Goal: Task Accomplishment & Management: Use online tool/utility

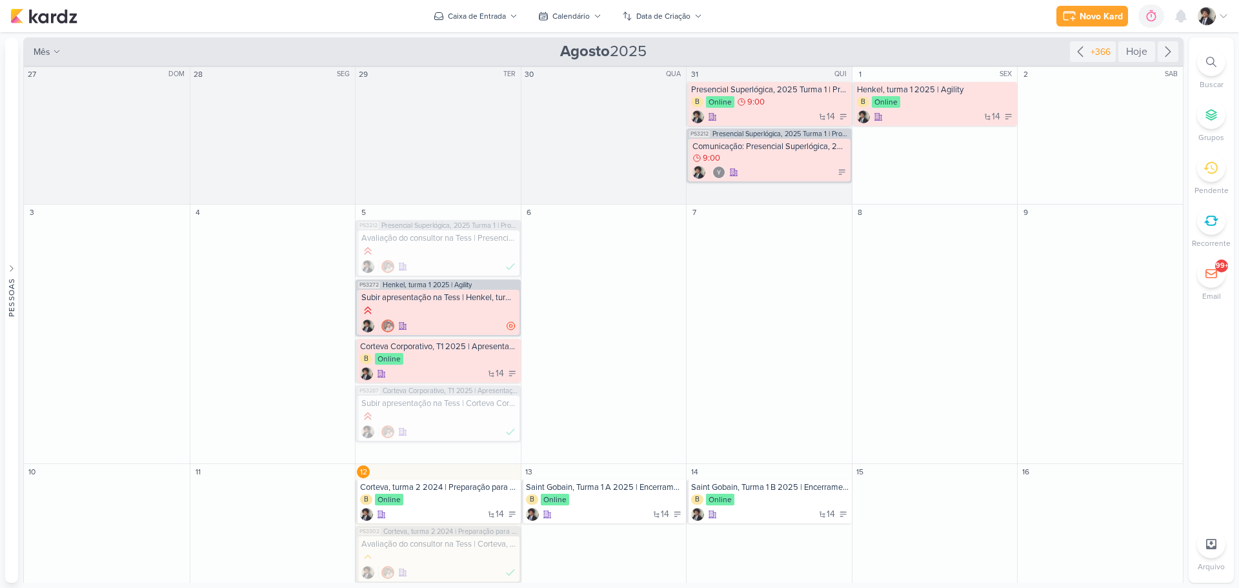
scroll to position [120, 0]
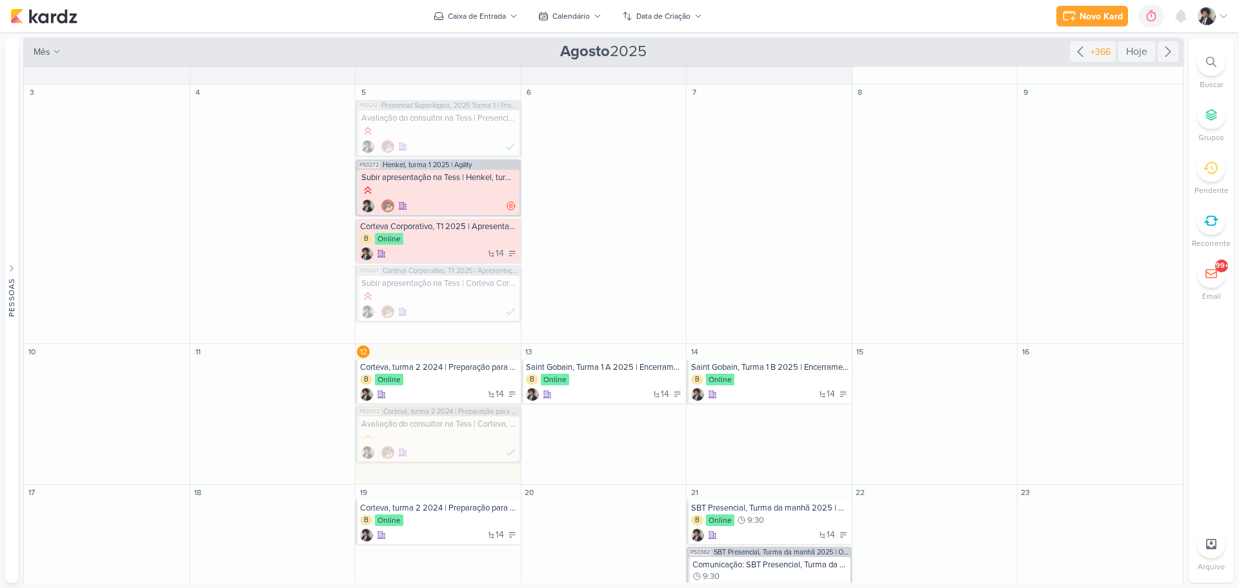
click at [799, 15] on div "Novo Kard Ctrl + k 0h0m Sessão desligada... Hoje 0h0m Semana 0h0m Mês 0h0m" at bounding box center [619, 16] width 1219 height 32
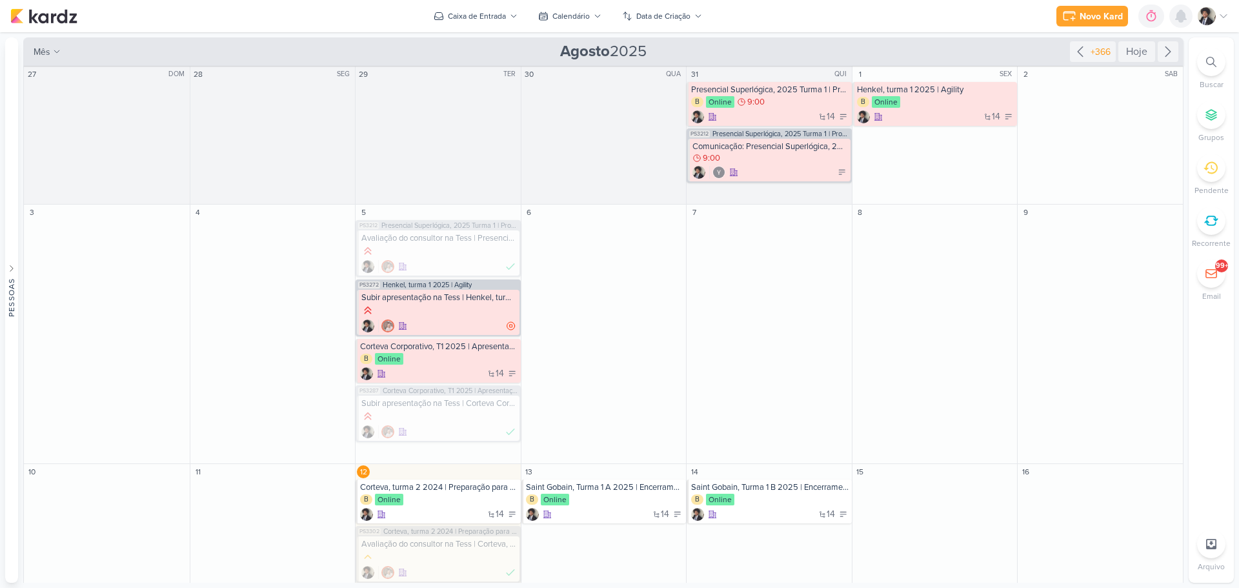
click at [1181, 13] on icon at bounding box center [1181, 16] width 10 height 12
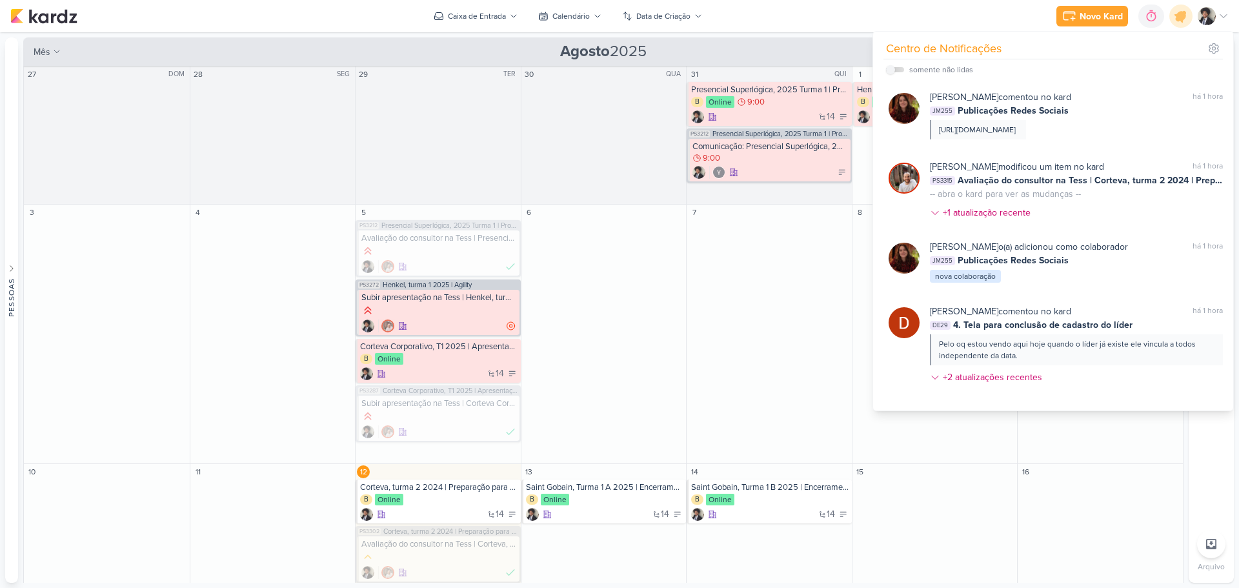
click at [810, 36] on div "Preferências de Quadros [GEOGRAPHIC_DATA] Organização Não tem nenhum quadro aqu…" at bounding box center [619, 310] width 1239 height 556
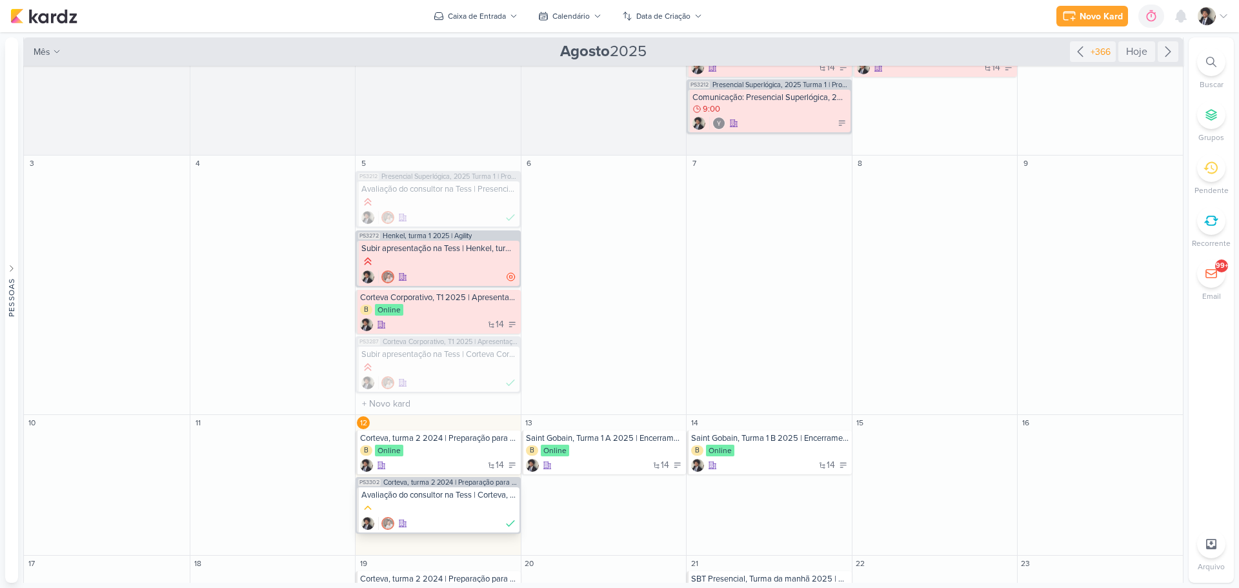
scroll to position [129, 0]
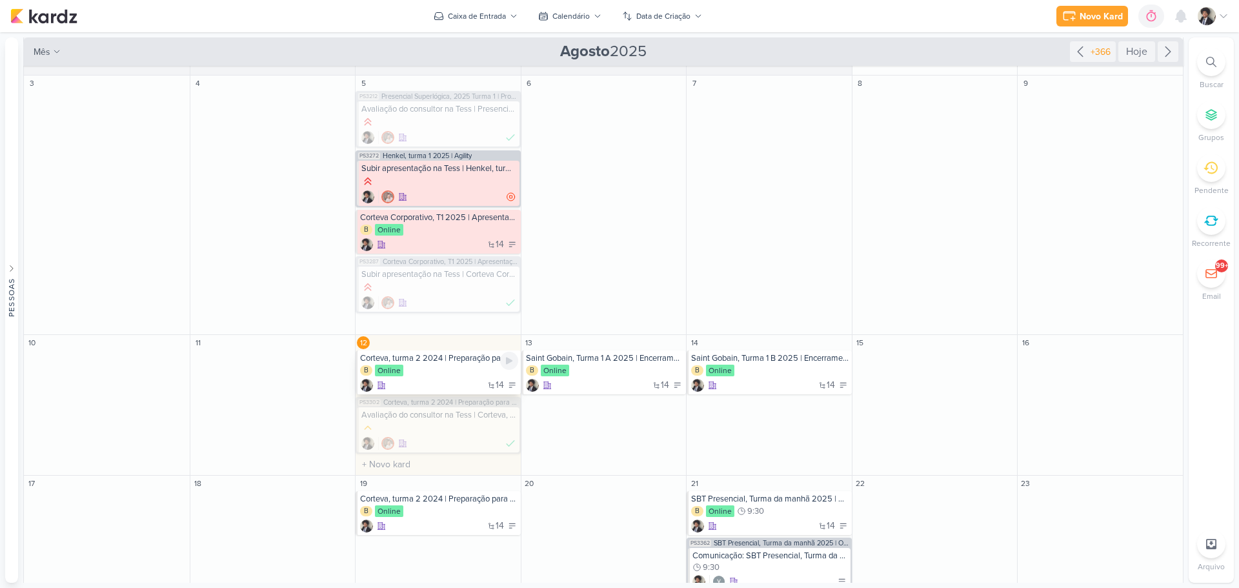
click at [456, 373] on div "B Online" at bounding box center [439, 371] width 158 height 13
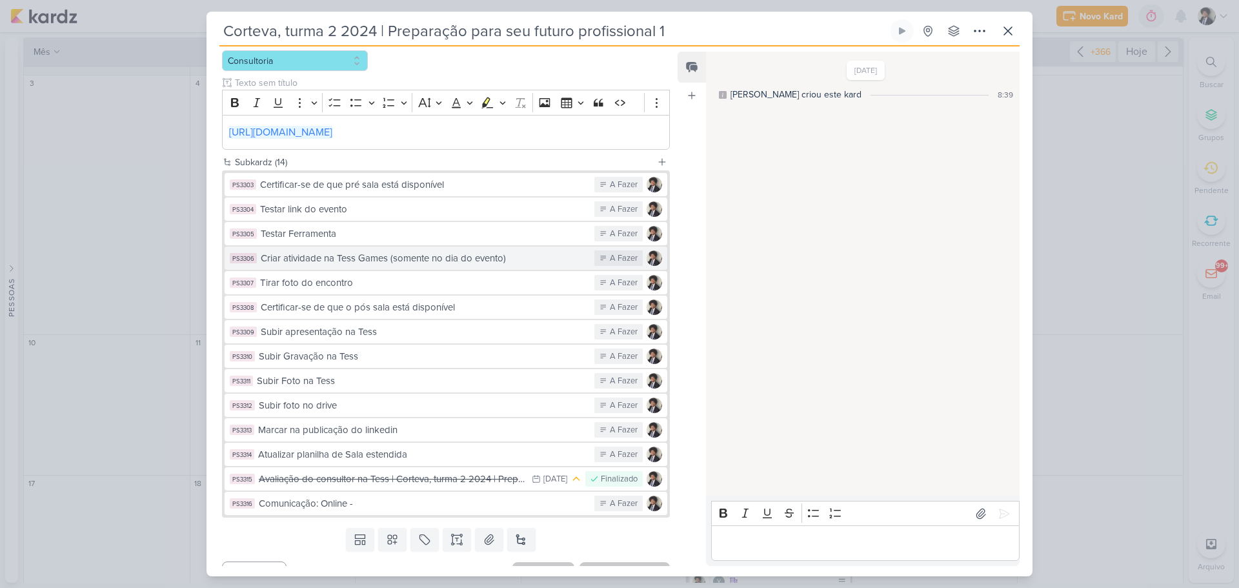
scroll to position [239, 0]
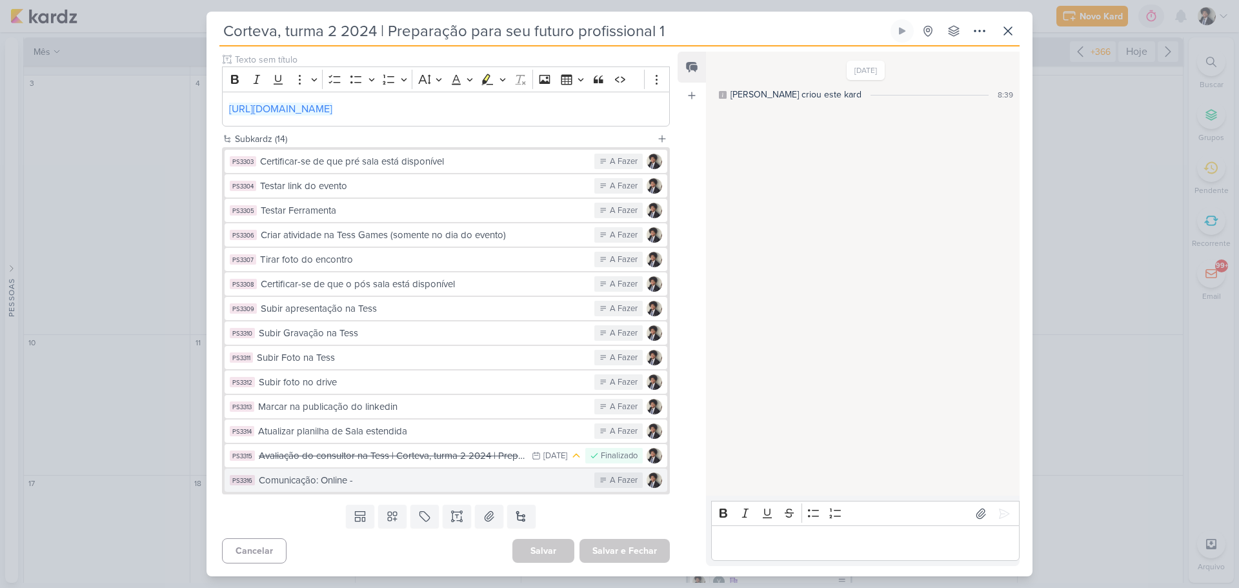
click at [383, 485] on div "Comunicação: Online -" at bounding box center [423, 480] width 329 height 15
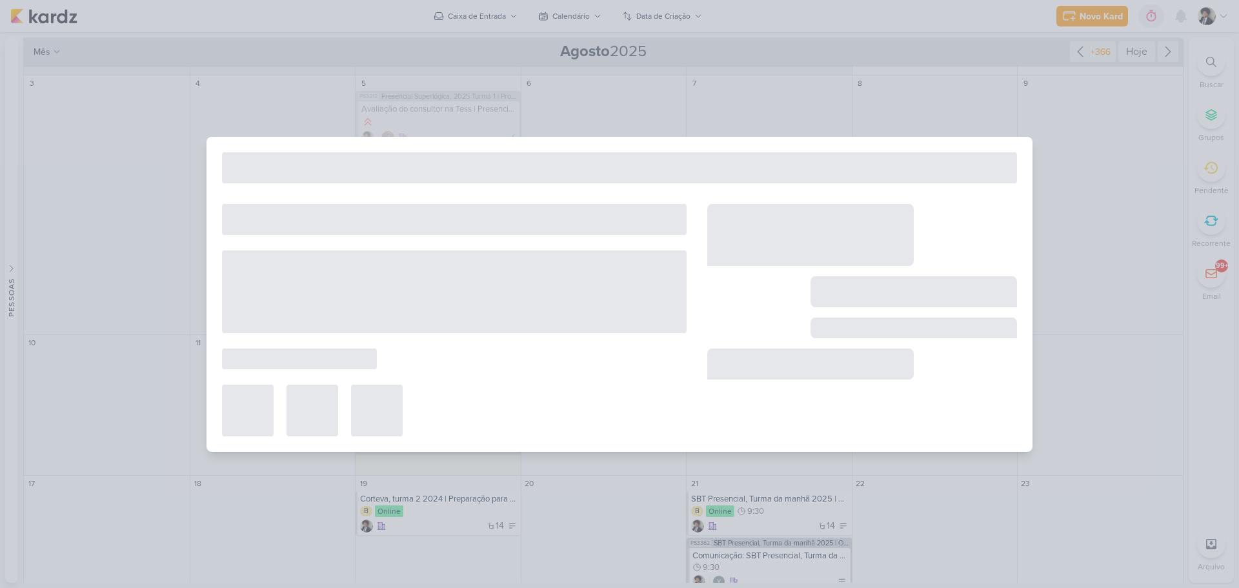
type input "Comunicação: Online -"
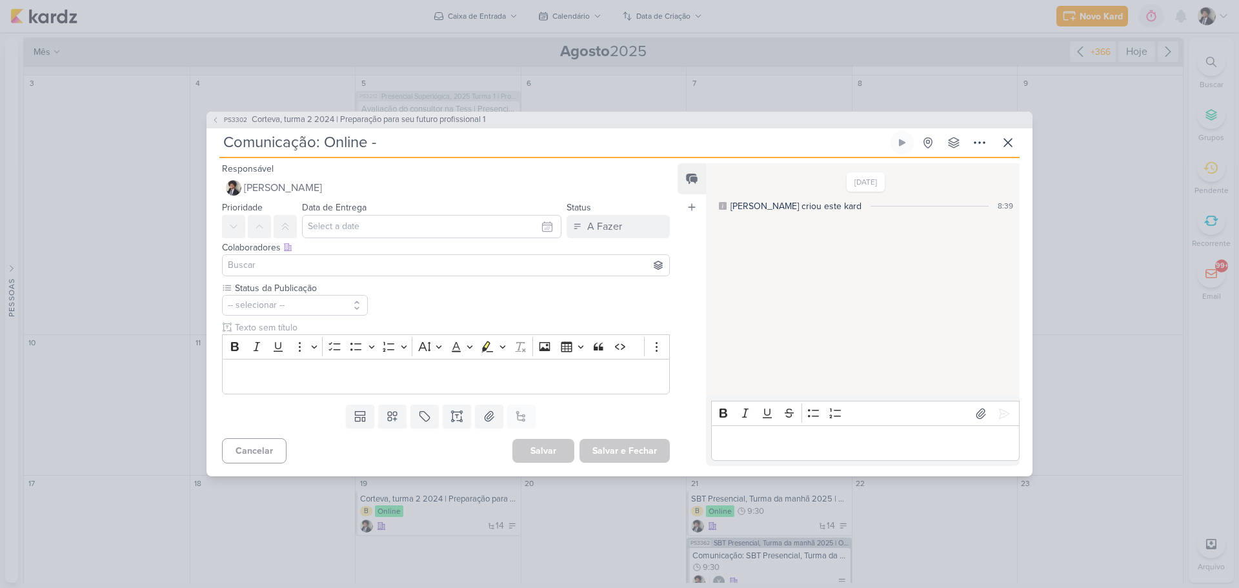
click at [205, 115] on div "PS3302 Corteva, turma 2 2024 | Preparação para seu futuro profissional 1 Comuni…" at bounding box center [619, 294] width 1239 height 588
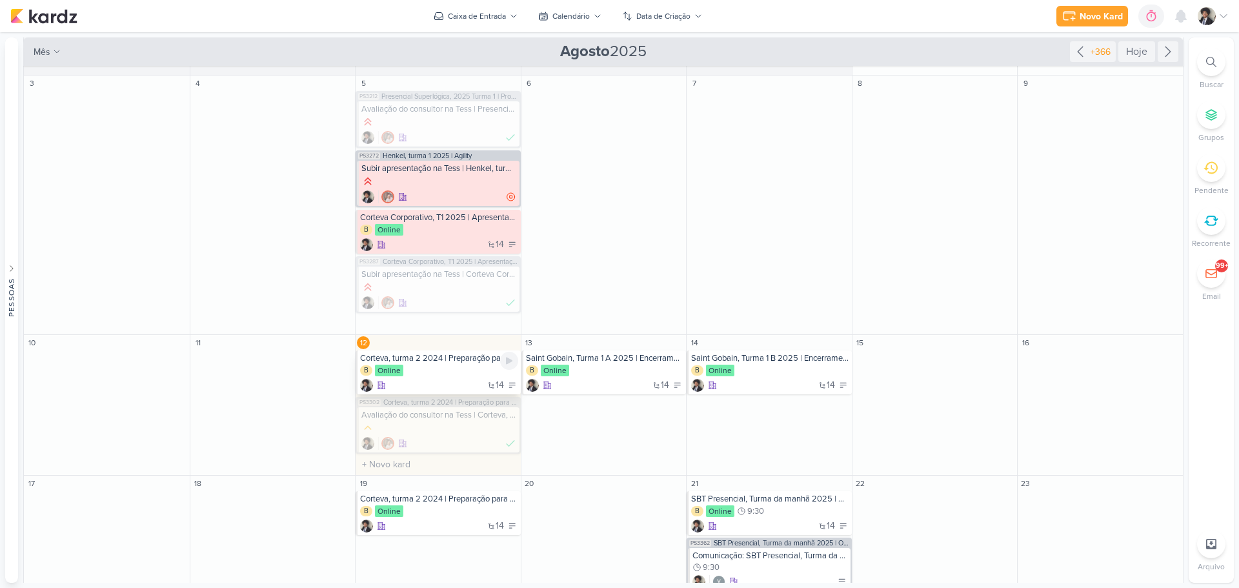
click at [453, 370] on div "B Online" at bounding box center [439, 371] width 158 height 13
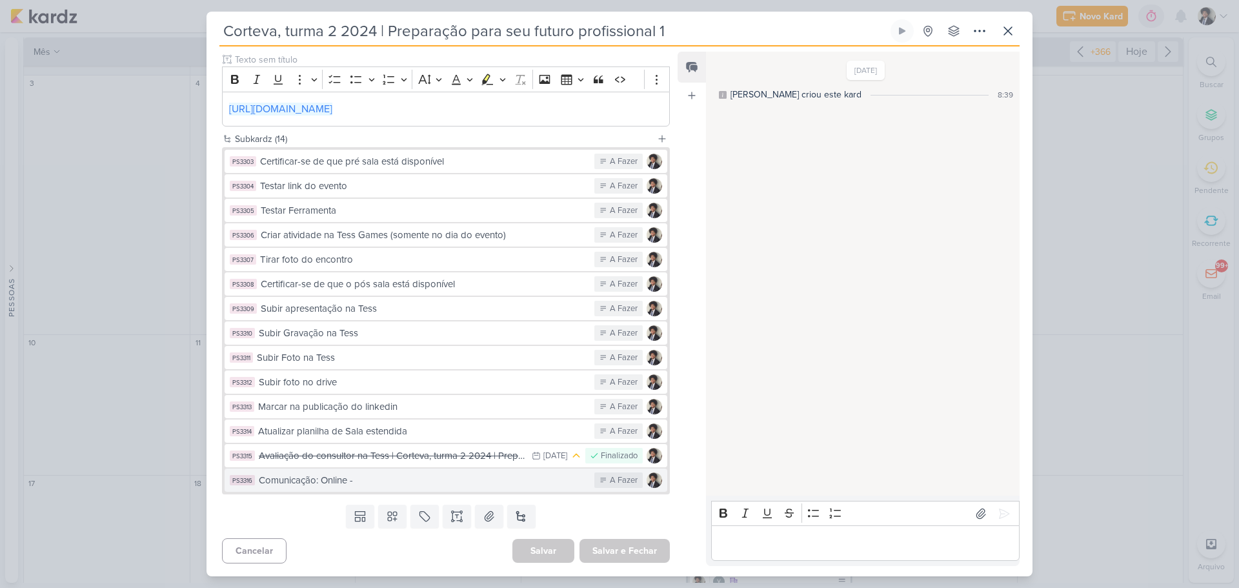
click at [368, 485] on div "Comunicação: Online -" at bounding box center [423, 480] width 329 height 15
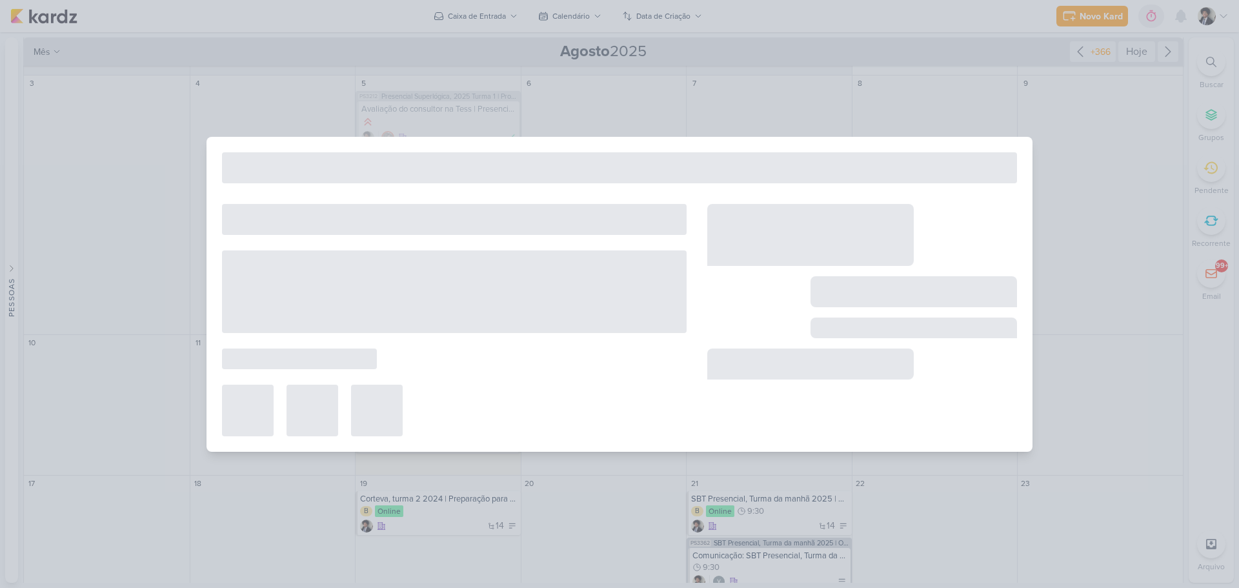
type input "Comunicação: Online -"
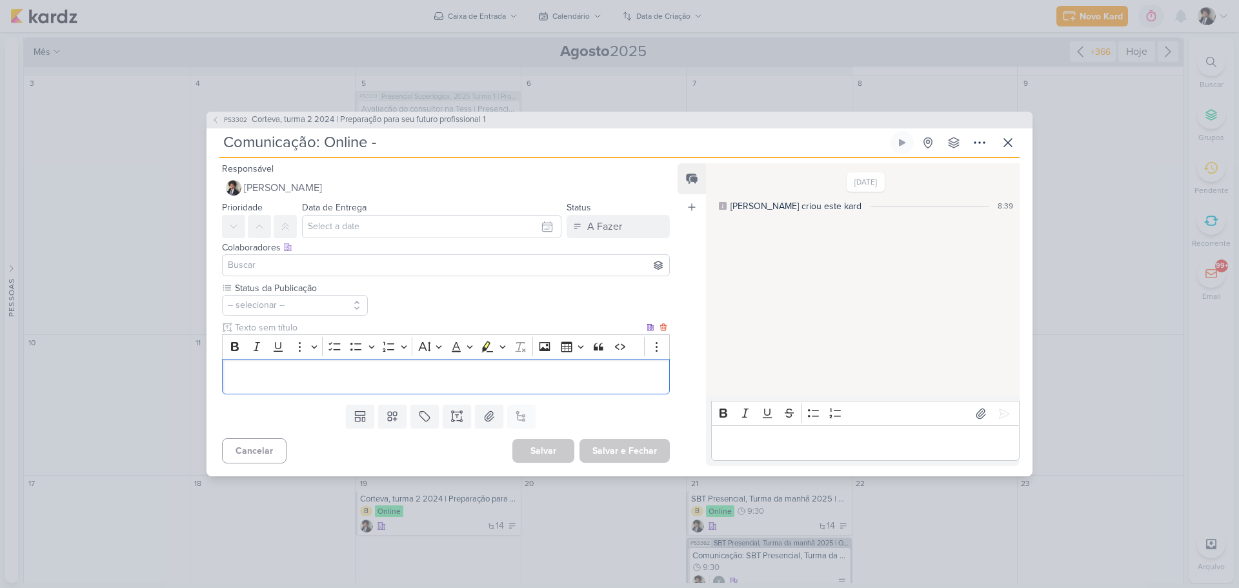
click at [388, 369] on p "Editor editing area: main" at bounding box center [446, 376] width 434 height 15
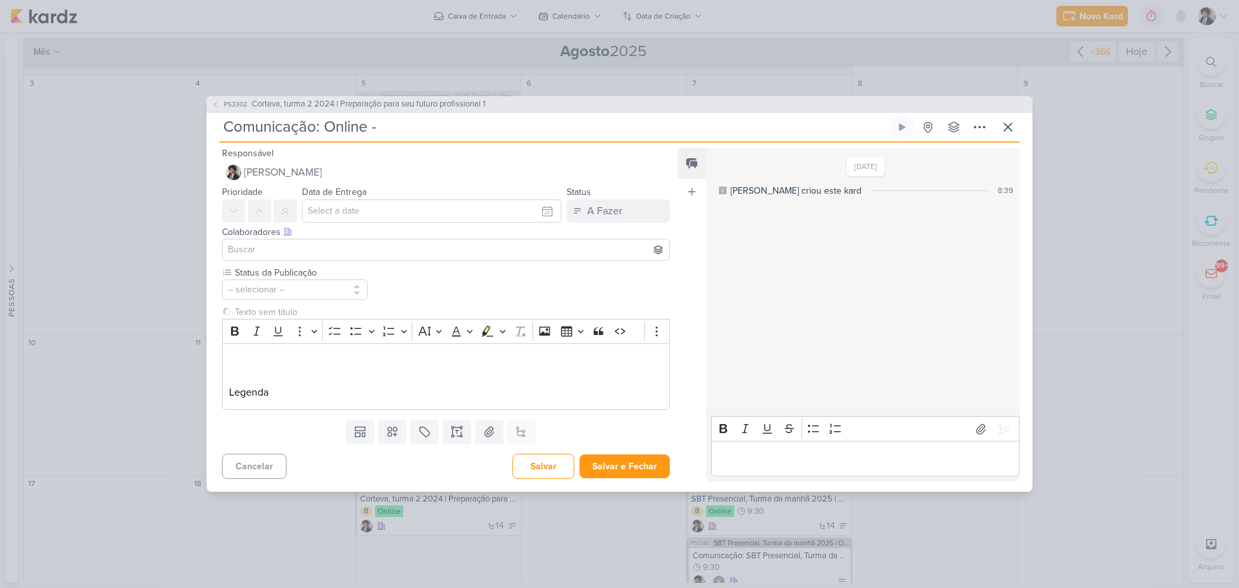
click at [340, 249] on input at bounding box center [446, 249] width 442 height 15
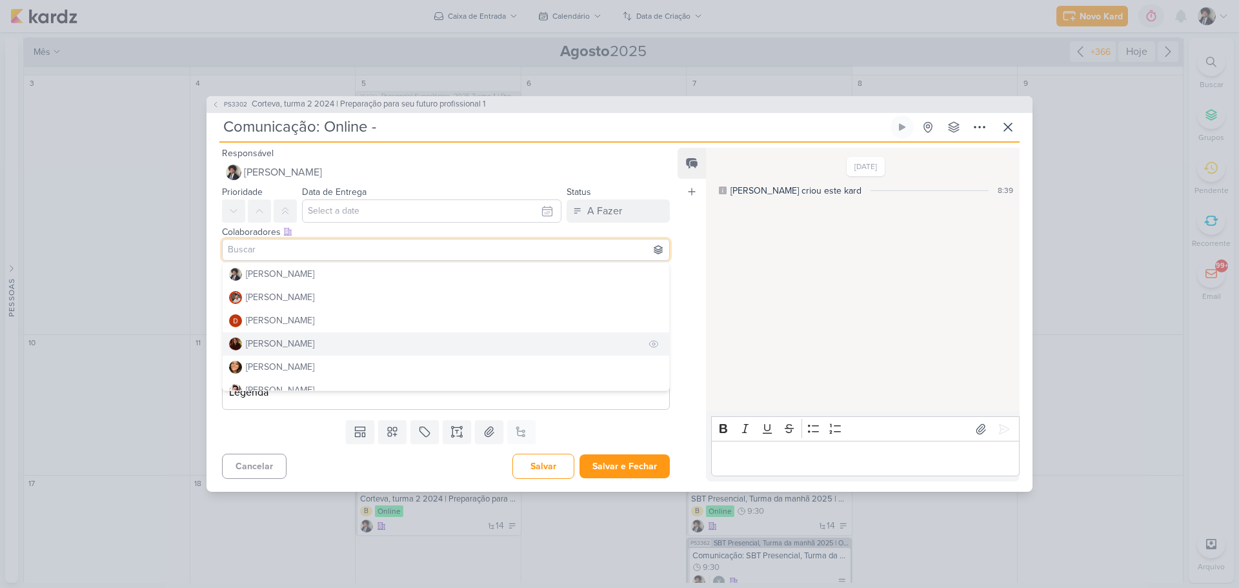
click at [312, 341] on div "[PERSON_NAME]" at bounding box center [280, 344] width 68 height 14
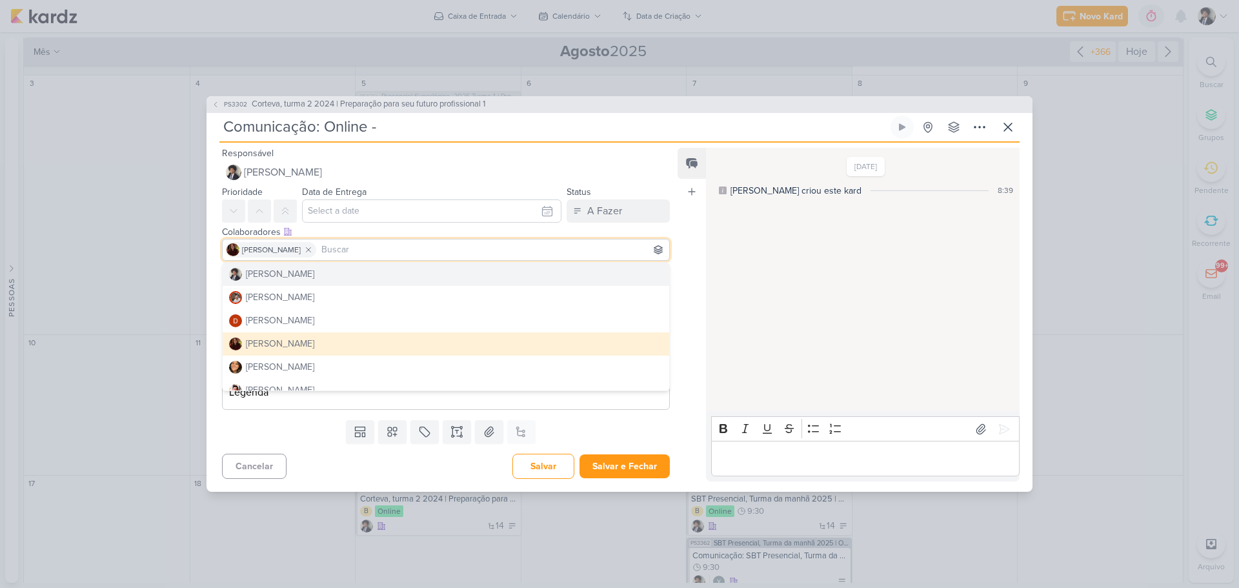
click at [213, 269] on div "Status da Publicação -- selecionar --" at bounding box center [441, 340] width 469 height 149
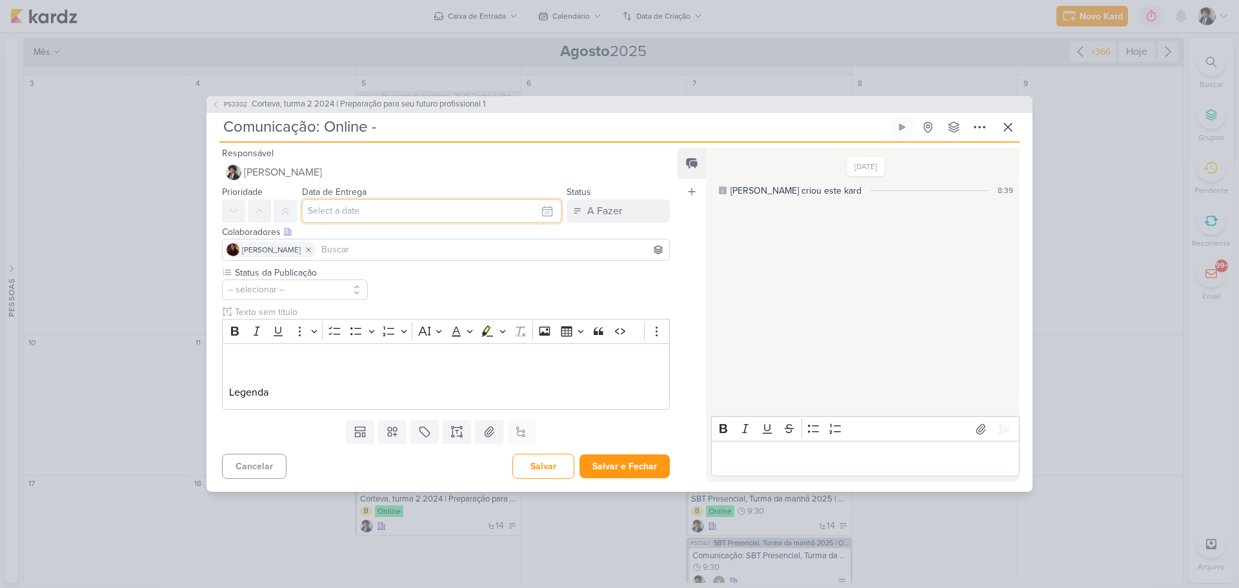
click at [363, 209] on input "text" at bounding box center [432, 210] width 260 height 23
click at [305, 250] on icon at bounding box center [308, 249] width 9 height 9
click at [386, 297] on div "Status da Publicação -- selecionar --" at bounding box center [446, 338] width 448 height 144
click at [289, 396] on p "Legenda" at bounding box center [446, 392] width 434 height 15
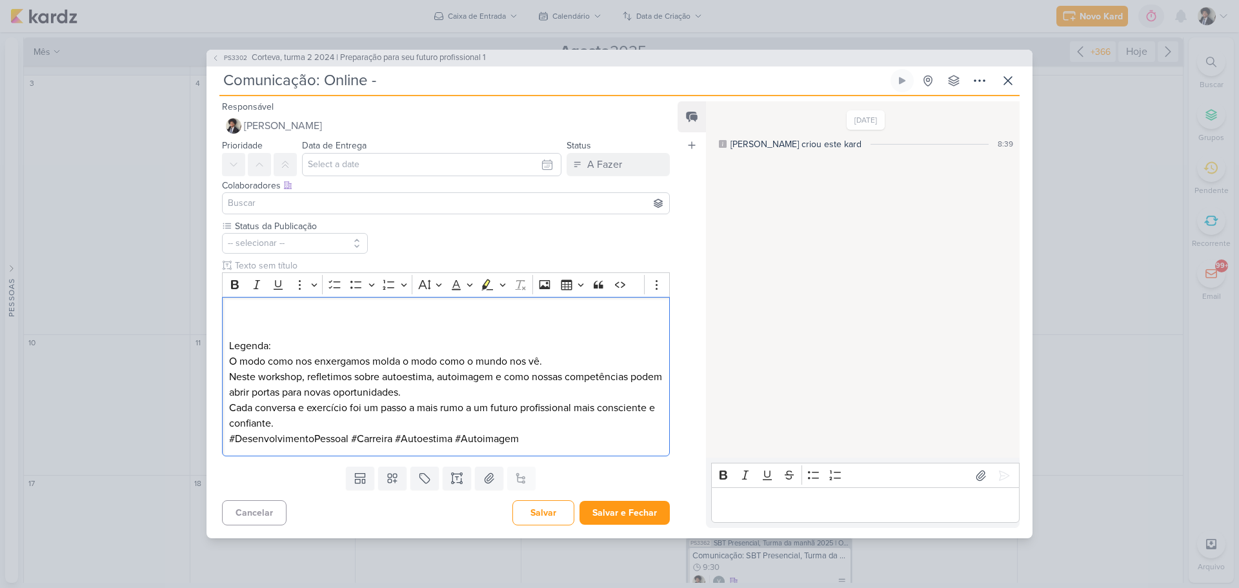
click at [419, 251] on div "Status da Publicação -- selecionar --" at bounding box center [446, 337] width 448 height 237
click at [312, 427] on p "O modo como nos enxergamos molda o modo como o mundo nos vê. Neste workshop, re…" at bounding box center [446, 392] width 434 height 77
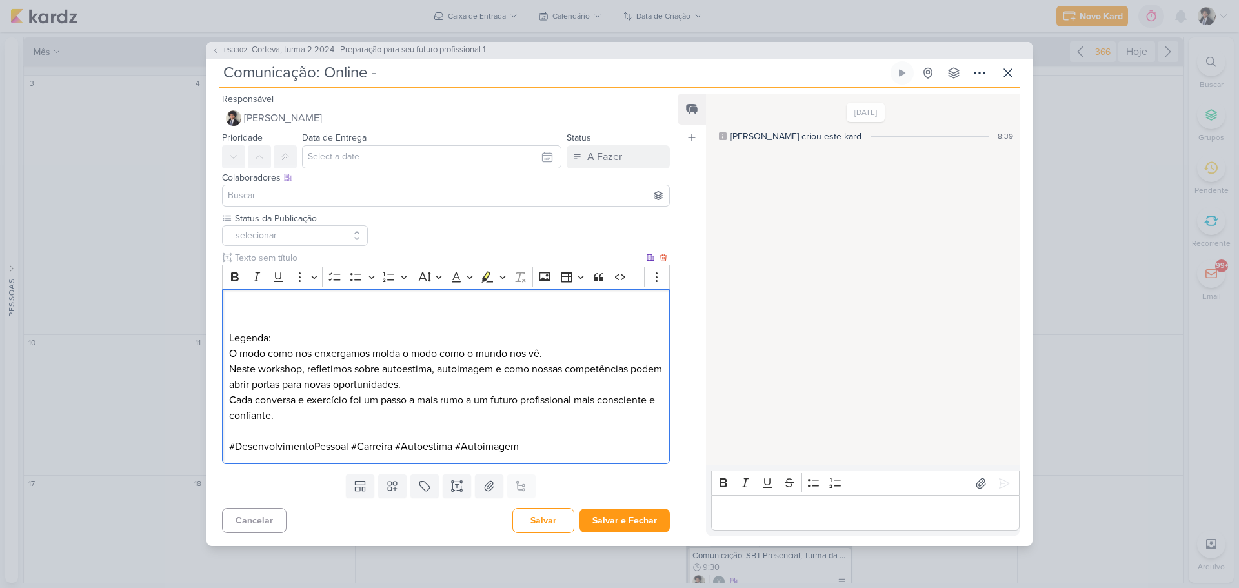
click at [252, 305] on p "Editor editing area: main" at bounding box center [446, 307] width 434 height 15
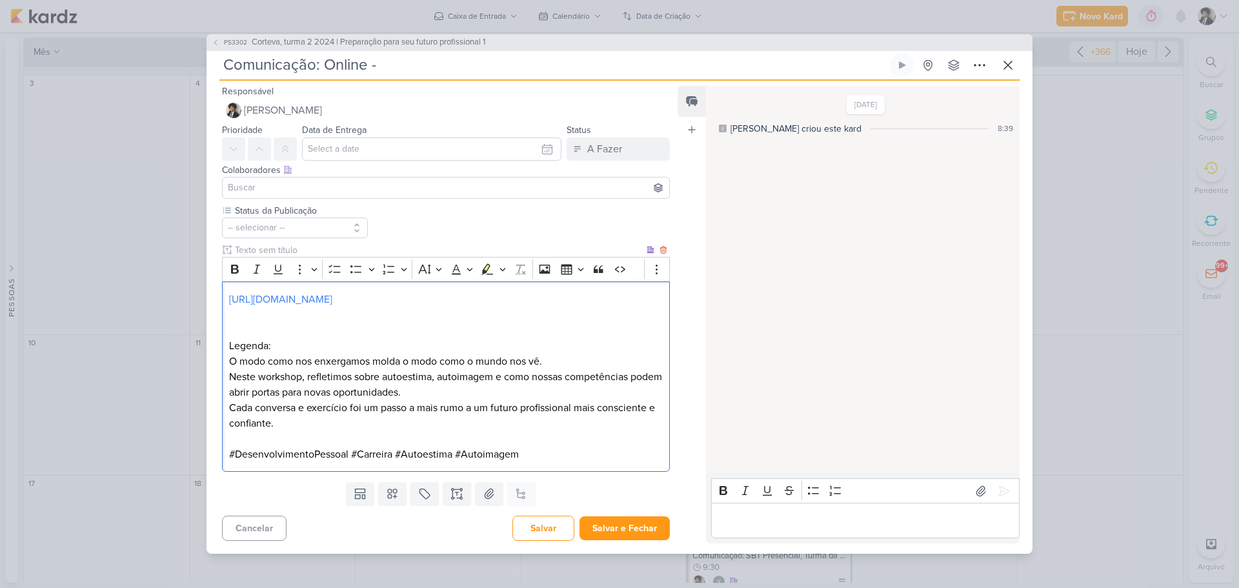
click at [278, 345] on p "Legenda:" at bounding box center [446, 345] width 434 height 15
drag, startPoint x: 301, startPoint y: 375, endPoint x: 237, endPoint y: 378, distance: 64.6
click at [237, 378] on p "O modo como nos enxergamos molda o modo como o mundo nos vê. Neste workshop, re…" at bounding box center [446, 392] width 434 height 77
click at [282, 411] on p "O modo como nos enxergamos molda o modo como o mundo nos vê. No encontro de hoj…" at bounding box center [446, 392] width 434 height 77
click at [282, 410] on p "O modo como nos enxergamos molda o modo como o mundo nos vê. No encontro de hoj…" at bounding box center [446, 392] width 434 height 77
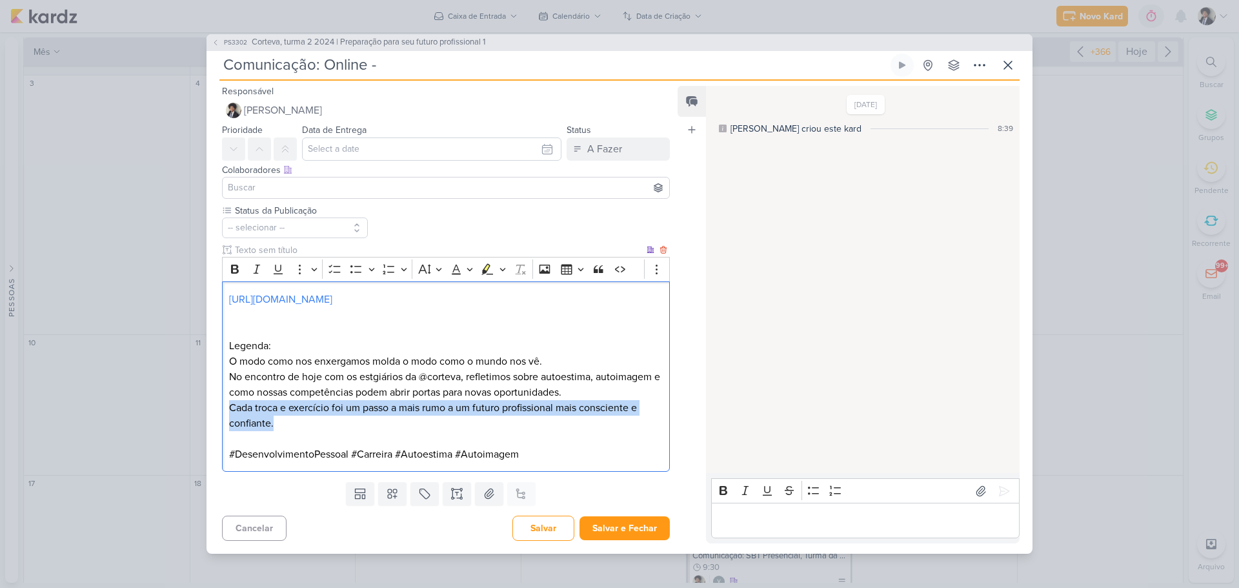
drag, startPoint x: 229, startPoint y: 408, endPoint x: 279, endPoint y: 427, distance: 53.3
click at [279, 427] on p "O modo como nos enxergamos molda o modo como o mundo nos vê. No encontro de hoj…" at bounding box center [446, 392] width 434 height 77
click at [290, 422] on p "O modo como nos enxergamos molda o modo como o mundo nos vê. No encontro de hoj…" at bounding box center [446, 392] width 434 height 77
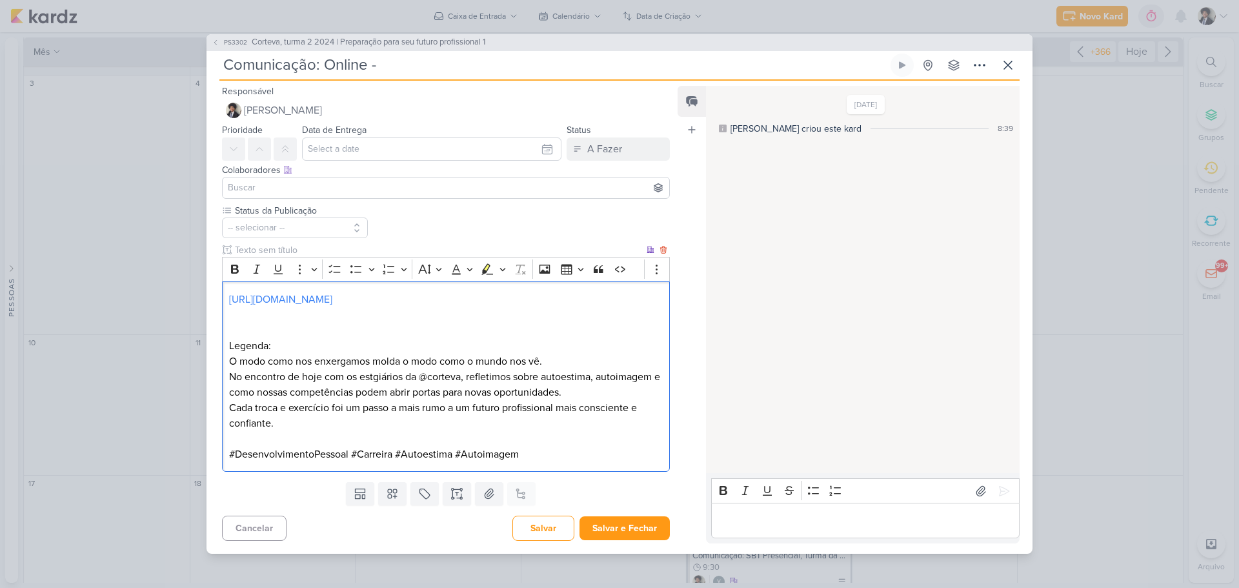
click at [376, 380] on p "O modo como nos enxergamos molda o modo como o mundo nos vê. No encontro de hoj…" at bounding box center [446, 392] width 434 height 77
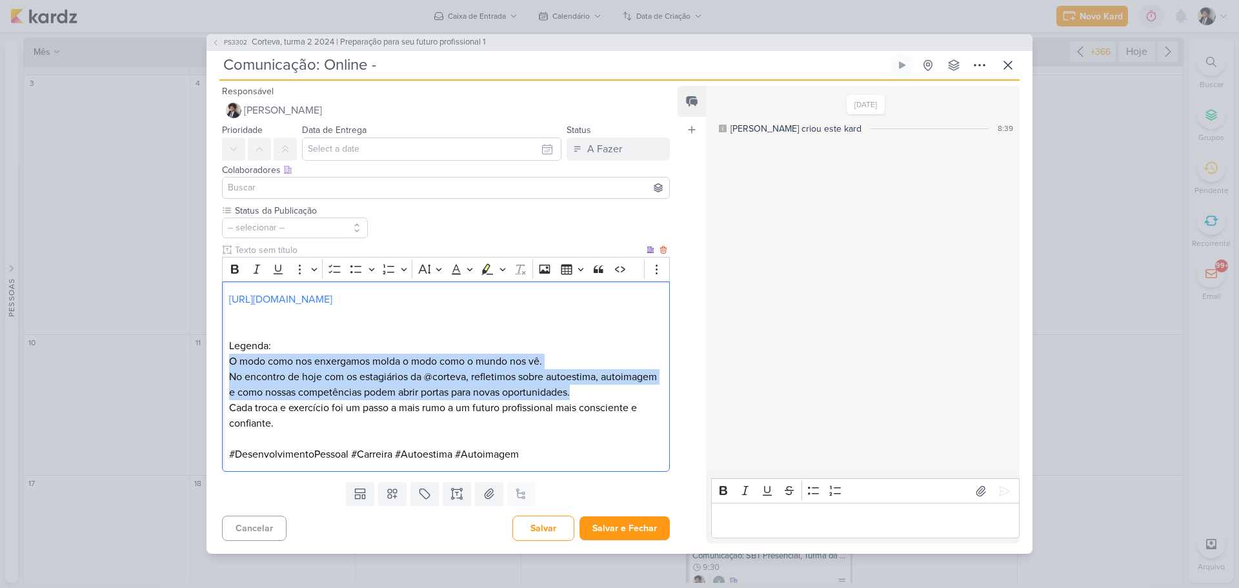
drag, startPoint x: 229, startPoint y: 360, endPoint x: 637, endPoint y: 392, distance: 409.8
click at [637, 392] on p "O modo como nos enxergamos molda o modo como o mundo nos vê. No encontro de hoj…" at bounding box center [446, 392] width 434 height 77
copy p "O modo como nos enxergamos molda o modo como o mundo nos vê. No encontro de hoj…"
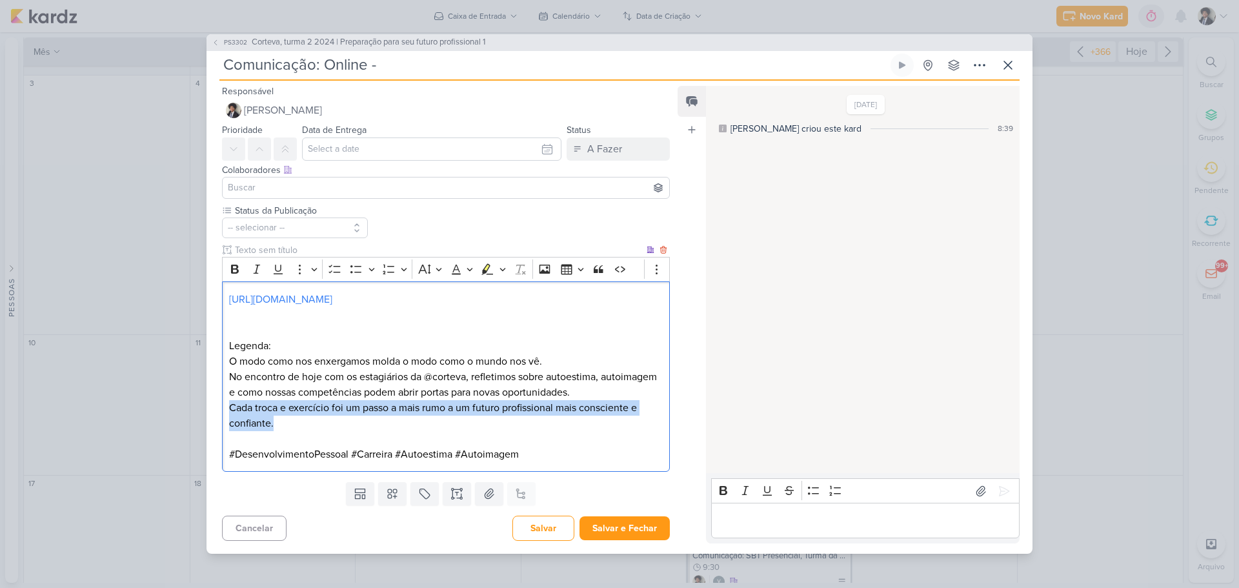
drag, startPoint x: 227, startPoint y: 407, endPoint x: 282, endPoint y: 422, distance: 56.8
click at [282, 422] on div "[URL][DOMAIN_NAME] Legenda: O modo como nos enxergamos molda o modo como o mund…" at bounding box center [446, 376] width 448 height 190
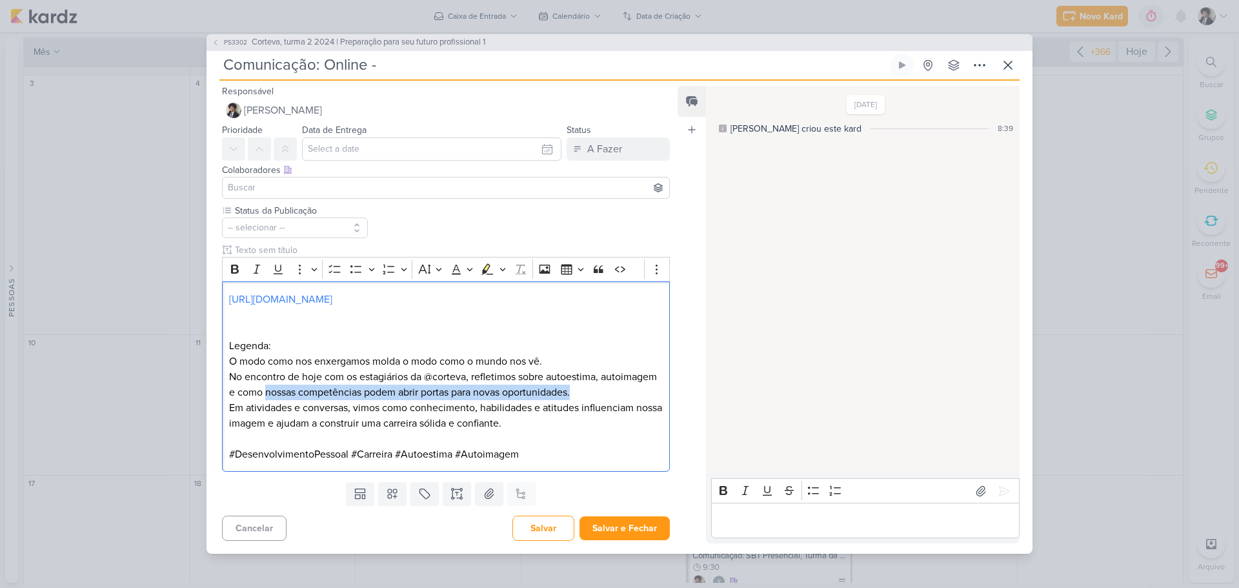
drag, startPoint x: 325, startPoint y: 393, endPoint x: 675, endPoint y: 392, distance: 349.2
click at [675, 392] on div "Responsável [PERSON_NAME] Nenhum contato encontrado create new contact Novo Con…" at bounding box center [441, 313] width 469 height 460
click at [377, 392] on p "O modo como nos enxergamos molda o modo como o mundo nos vê. No encontro de hoj…" at bounding box center [446, 392] width 434 height 77
drag, startPoint x: 360, startPoint y: 391, endPoint x: 689, endPoint y: 394, distance: 329.2
click at [689, 394] on div "Responsável [PERSON_NAME] Nenhum contato encontrado create new contact Novo Con…" at bounding box center [620, 317] width 826 height 473
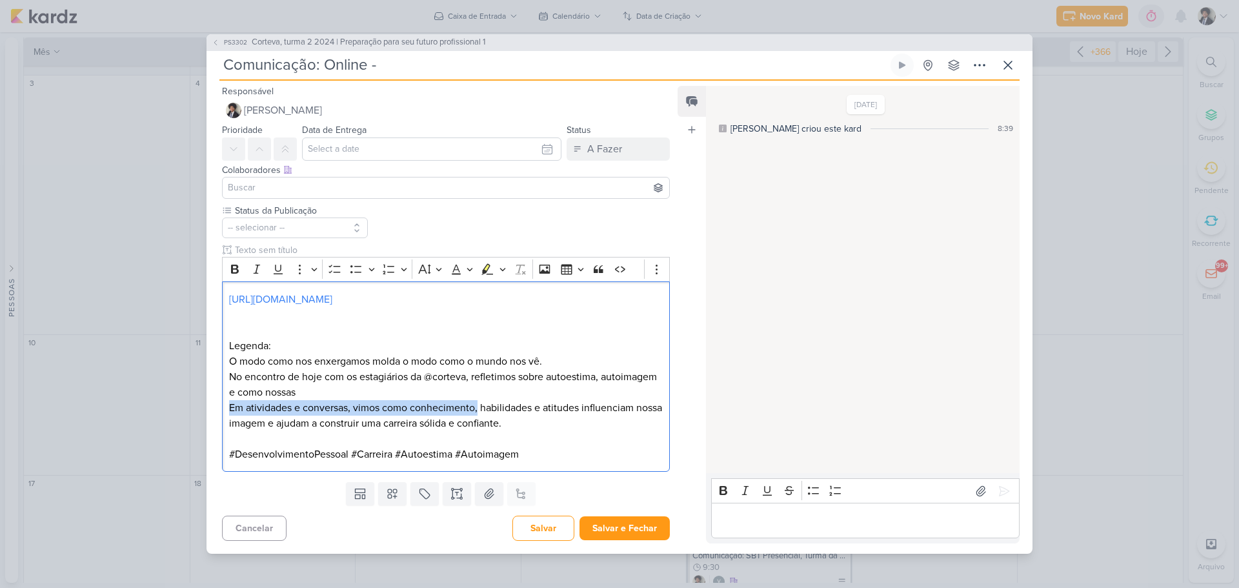
drag, startPoint x: 477, startPoint y: 409, endPoint x: 219, endPoint y: 400, distance: 258.4
click at [219, 400] on div "Status da Publicação -- selecionar --" at bounding box center [441, 340] width 469 height 273
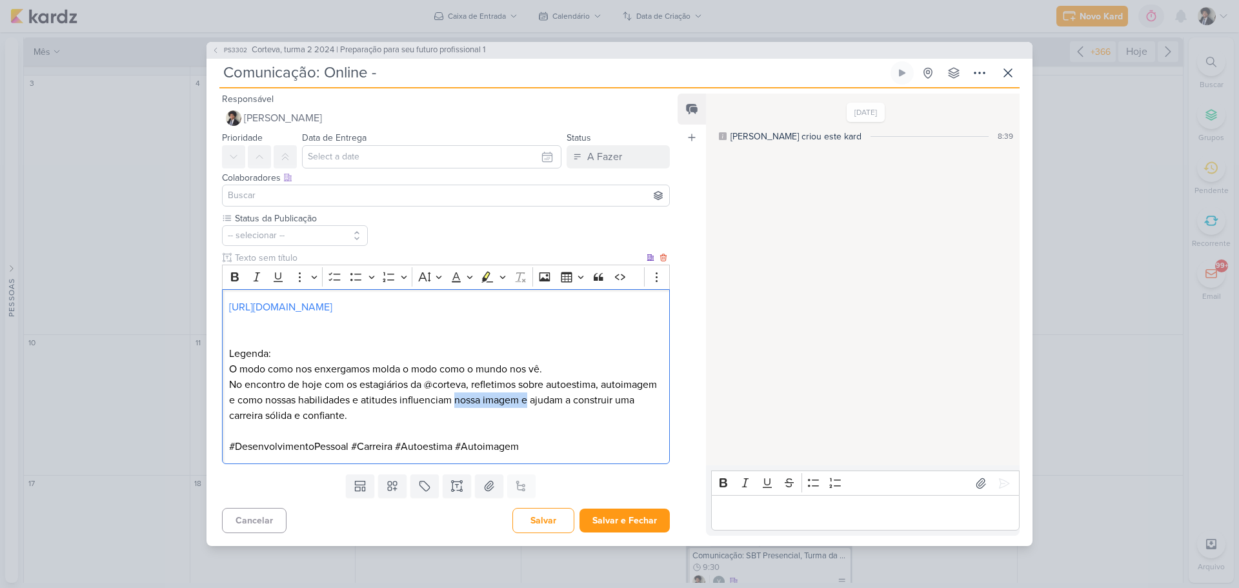
drag, startPoint x: 589, startPoint y: 402, endPoint x: 514, endPoint y: 402, distance: 74.9
click at [514, 402] on p "O modo como nos enxergamos molda o modo como o mundo nos vê. No encontro de hoj…" at bounding box center [446, 392] width 434 height 62
click at [489, 403] on p "O modo como nos enxergamos molda o modo como o mundo nos vê. No encontro de hoj…" at bounding box center [446, 392] width 434 height 62
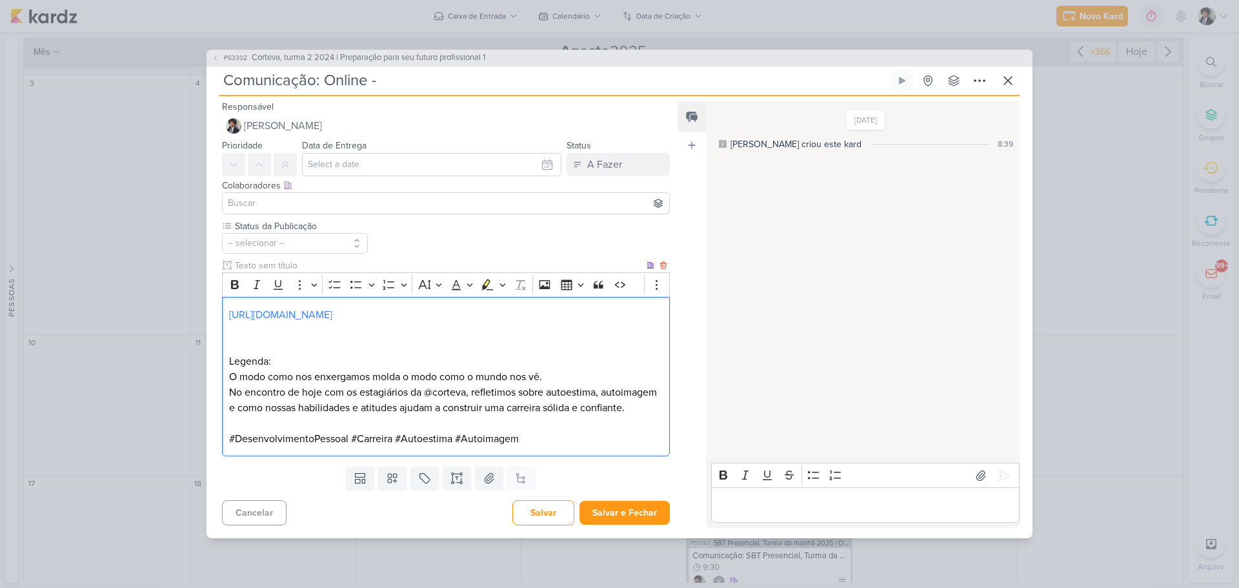
click at [281, 345] on p "Editor editing area: main" at bounding box center [446, 345] width 434 height 15
click at [271, 354] on p "Legenda:" at bounding box center [446, 361] width 434 height 15
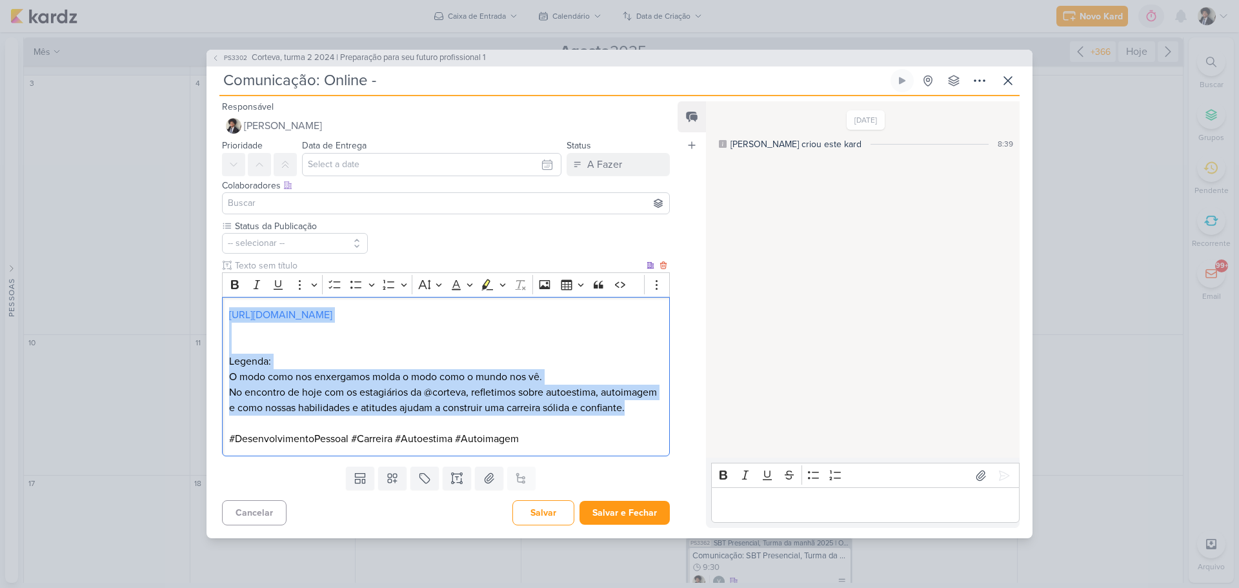
drag, startPoint x: 227, startPoint y: 304, endPoint x: 302, endPoint y: 422, distance: 140.2
click at [302, 422] on div "[URL][DOMAIN_NAME] Legenda: O modo como nos enxergamos molda o modo como o mund…" at bounding box center [446, 376] width 448 height 159
copy div "[URL][DOMAIN_NAME] Legenda: O modo como nos enxergamos molda o modo como o mund…"
